Goal: Task Accomplishment & Management: Manage account settings

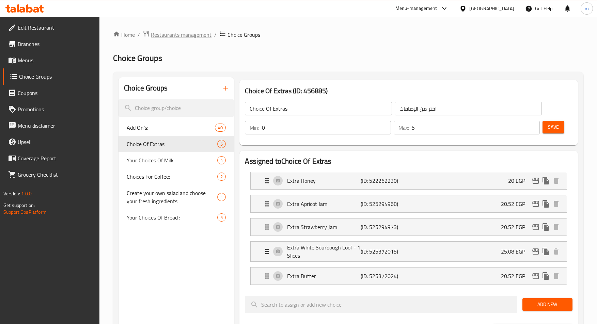
click at [173, 35] on span "Restaurants management" at bounding box center [181, 35] width 61 height 8
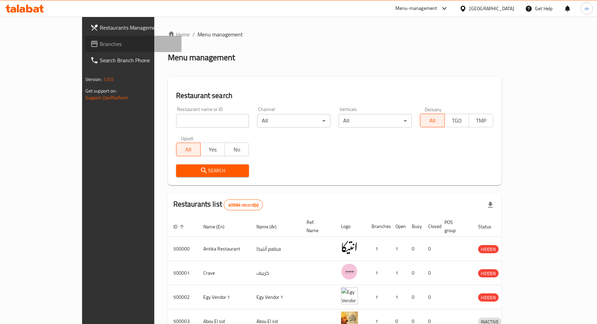
click at [100, 45] on span "Branches" at bounding box center [138, 44] width 77 height 8
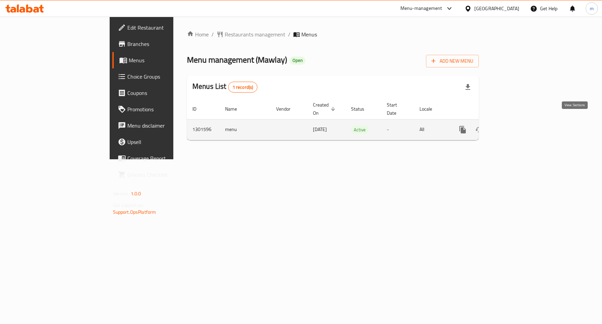
click at [516, 126] on icon "enhanced table" at bounding box center [512, 130] width 8 height 8
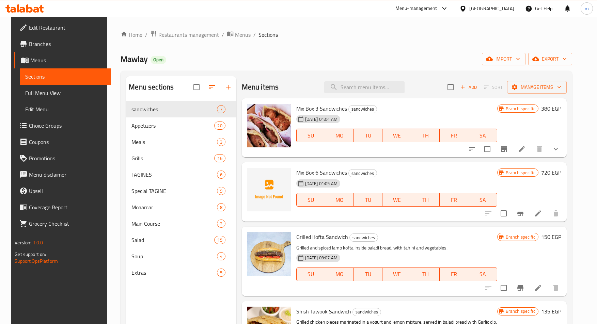
click at [35, 128] on span "Choice Groups" at bounding box center [67, 126] width 77 height 8
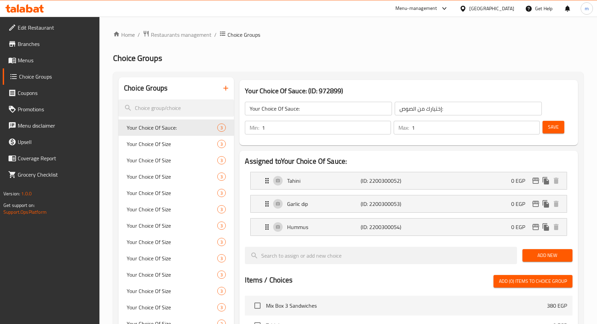
click at [397, 48] on div "Home / Restaurants management / Choice Groups Choice Groups Choice Groups Your …" at bounding box center [348, 289] width 470 height 519
click at [171, 37] on span "Restaurants management" at bounding box center [181, 35] width 61 height 8
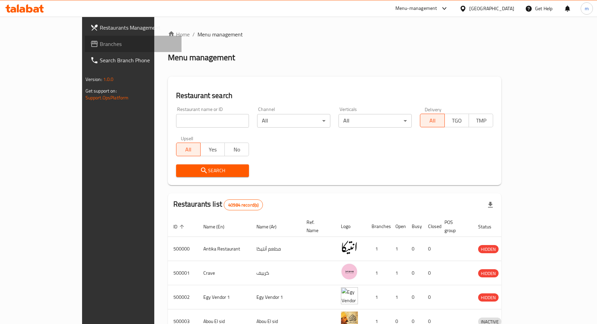
click at [100, 46] on span "Branches" at bounding box center [138, 44] width 77 height 8
